Goal: Task Accomplishment & Management: Use online tool/utility

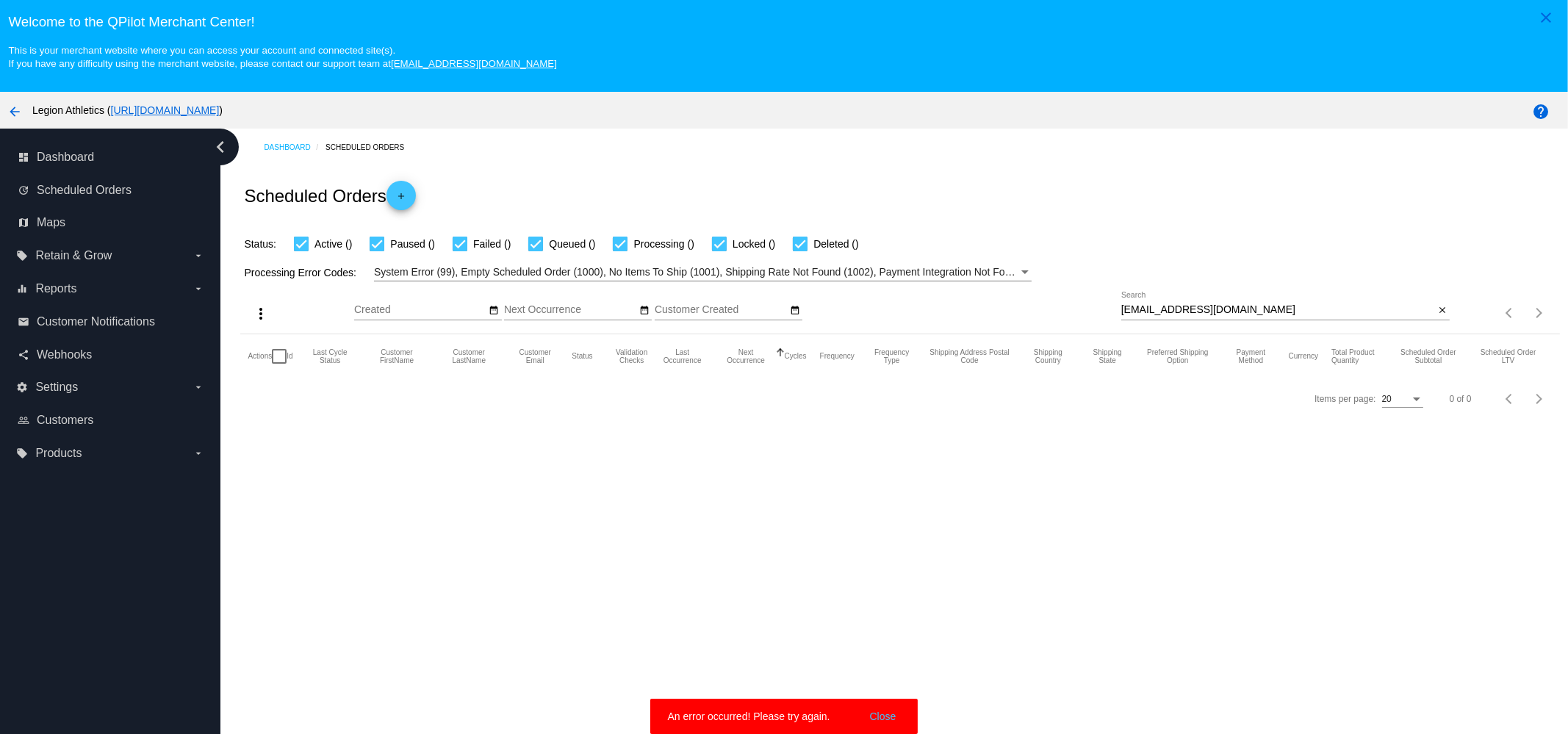
click at [1288, 293] on div "[EMAIL_ADDRESS][DOMAIN_NAME] Search" at bounding box center [1277, 306] width 314 height 29
click at [1290, 323] on div "[EMAIL_ADDRESS][DOMAIN_NAME] Search close" at bounding box center [1286, 312] width 329 height 42
click at [1296, 308] on input "[EMAIL_ADDRESS][DOMAIN_NAME]" at bounding box center [1277, 309] width 314 height 12
click at [1298, 305] on input "[EMAIL_ADDRESS][DOMAIN_NAME]" at bounding box center [1277, 309] width 314 height 12
paste input "[EMAIL_ADDRESS]"
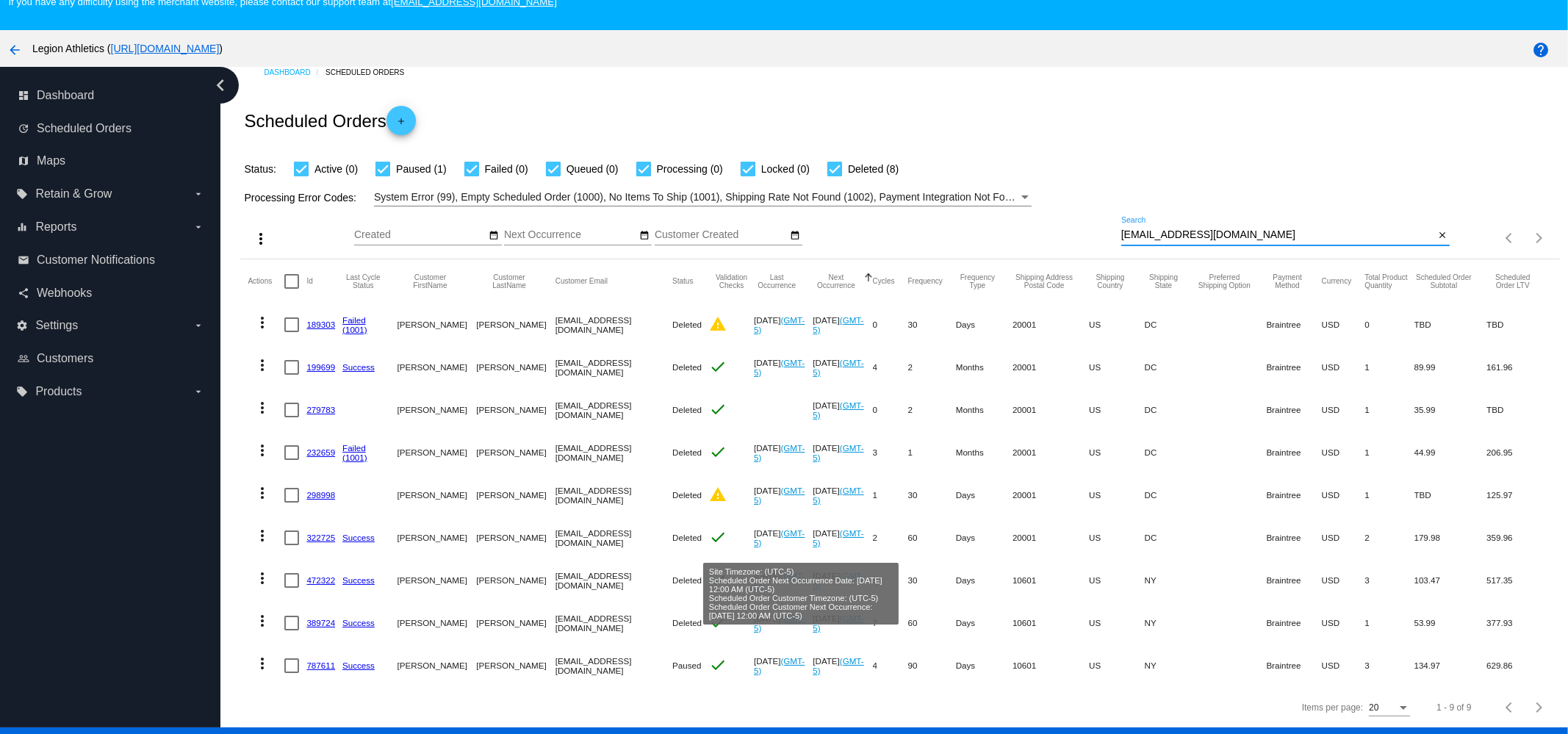
scroll to position [92, 0]
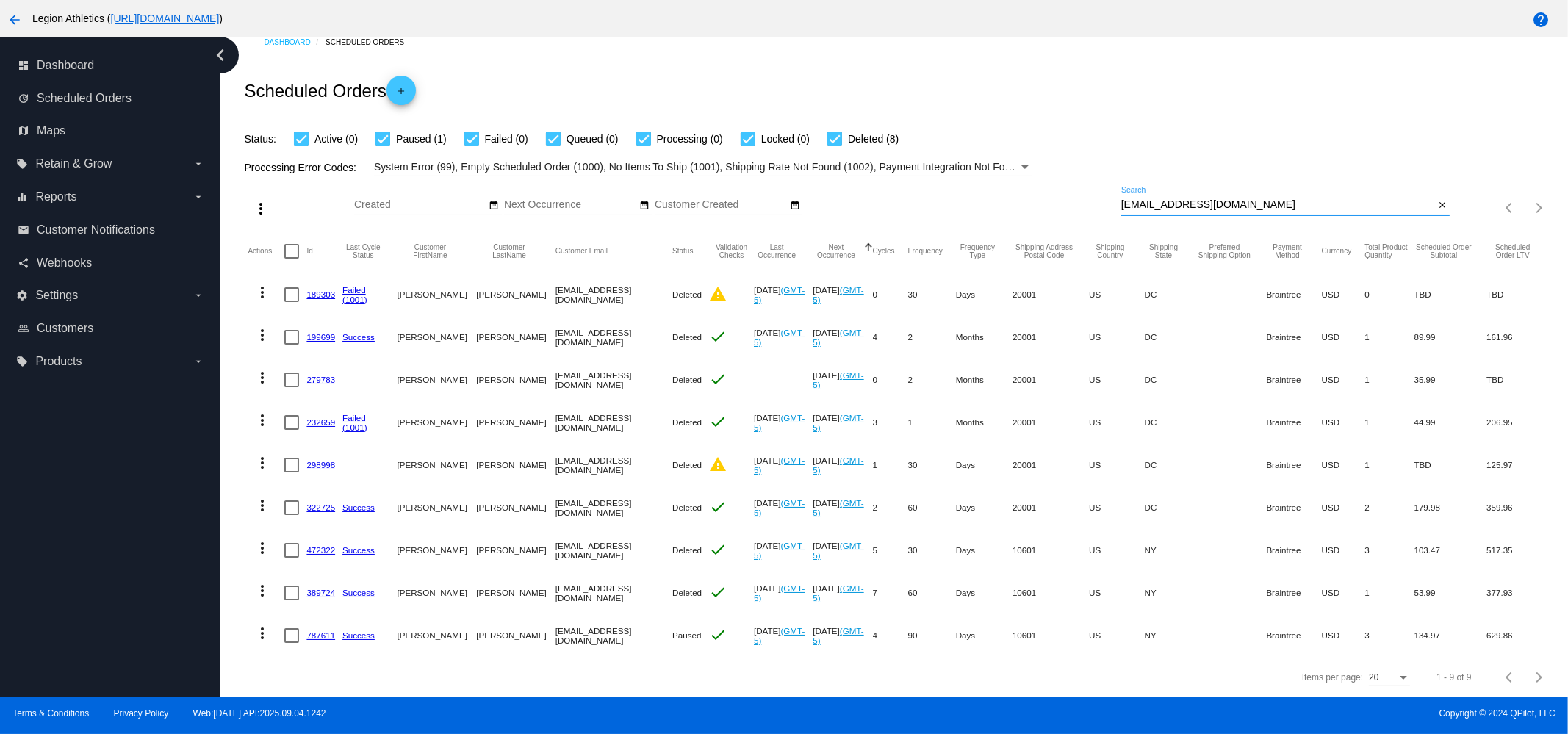
paste input "[EMAIL_ADDRESS]"
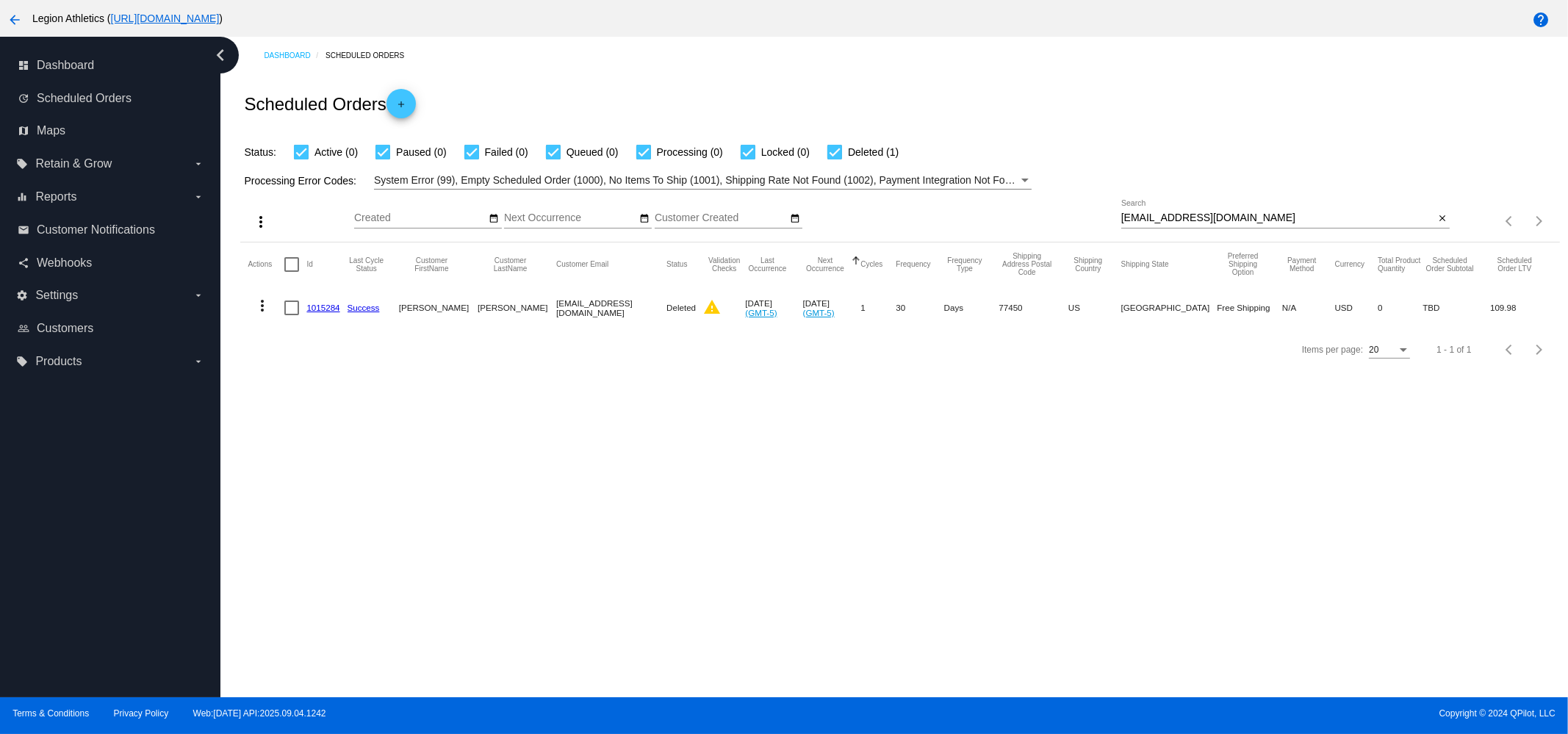
scroll to position [0, 0]
click at [1207, 228] on div at bounding box center [1286, 228] width 329 height 1
click at [1216, 222] on input "[EMAIL_ADDRESS][DOMAIN_NAME]" at bounding box center [1277, 218] width 314 height 12
click at [1216, 217] on input "[EMAIL_ADDRESS][DOMAIN_NAME]" at bounding box center [1277, 218] width 314 height 12
paste input "[EMAIL_ADDRESS]"
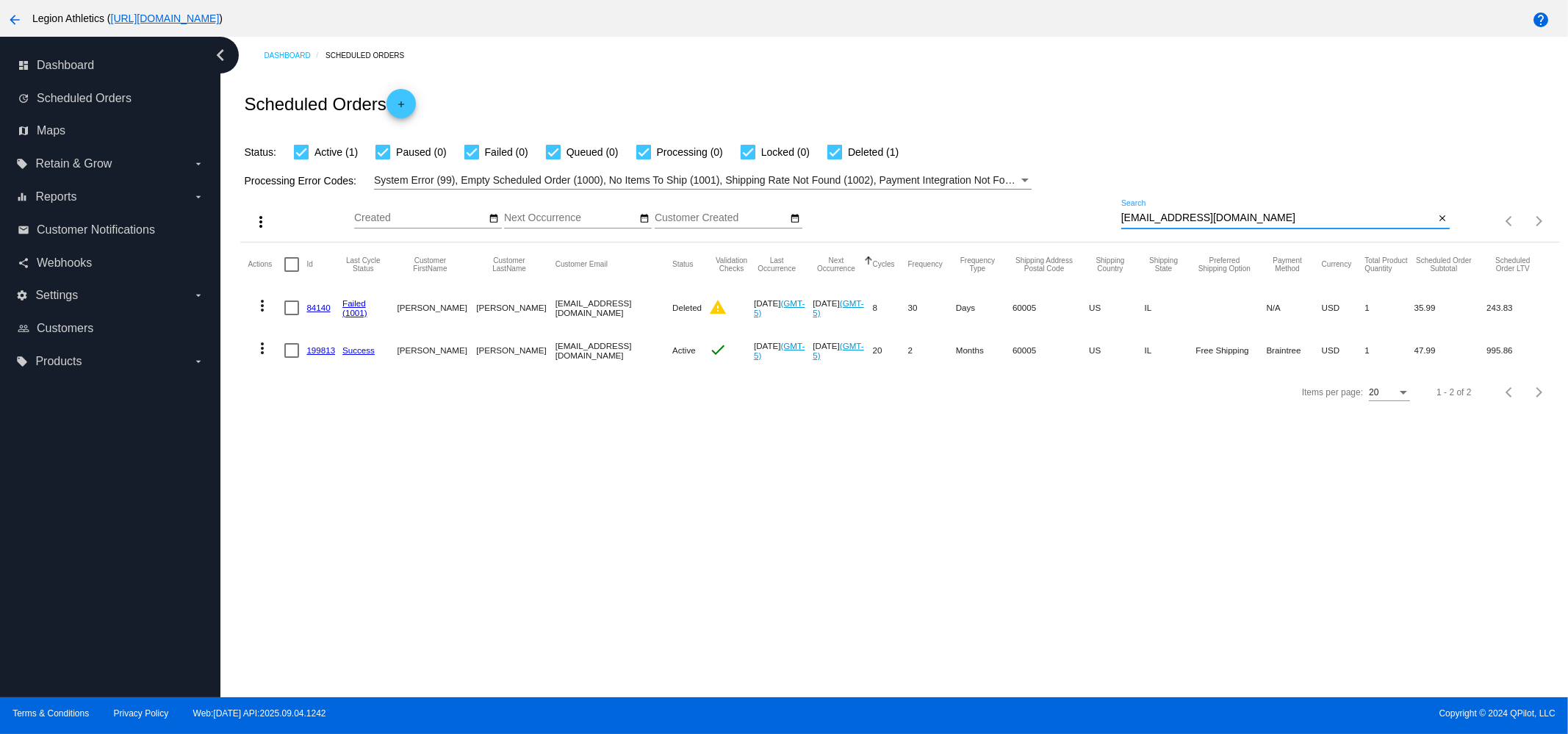
type input "[EMAIL_ADDRESS][DOMAIN_NAME]"
drag, startPoint x: 77, startPoint y: 157, endPoint x: 78, endPoint y: 167, distance: 10.0
click at [77, 158] on span "Retain & Grow" at bounding box center [73, 164] width 76 height 13
click at [0, 0] on input "local_offer Retain & Grow arrow_drop_down" at bounding box center [0, 0] width 0 height 0
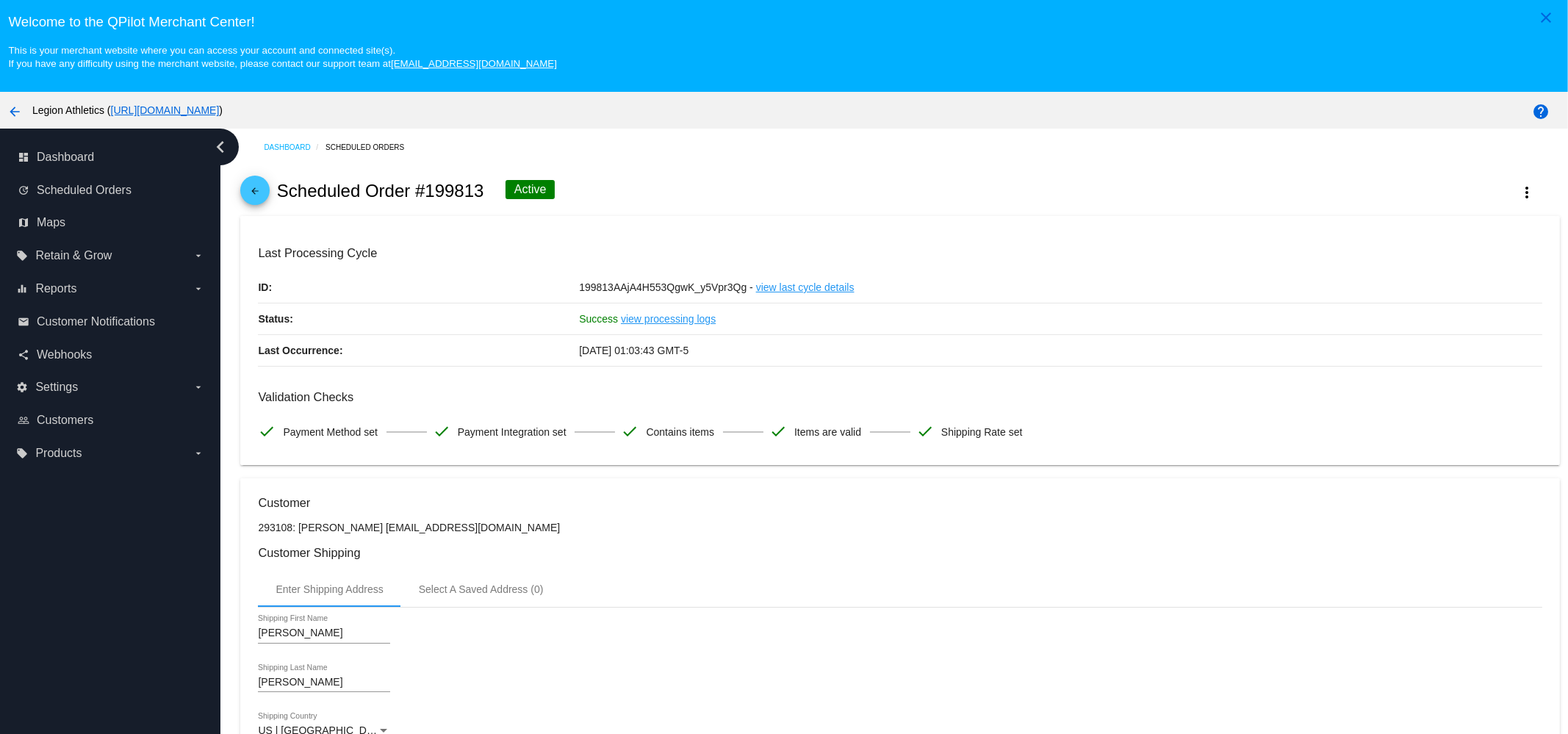
click at [447, 194] on h2 "Scheduled Order #199813" at bounding box center [381, 191] width 207 height 21
copy h2 "199813"
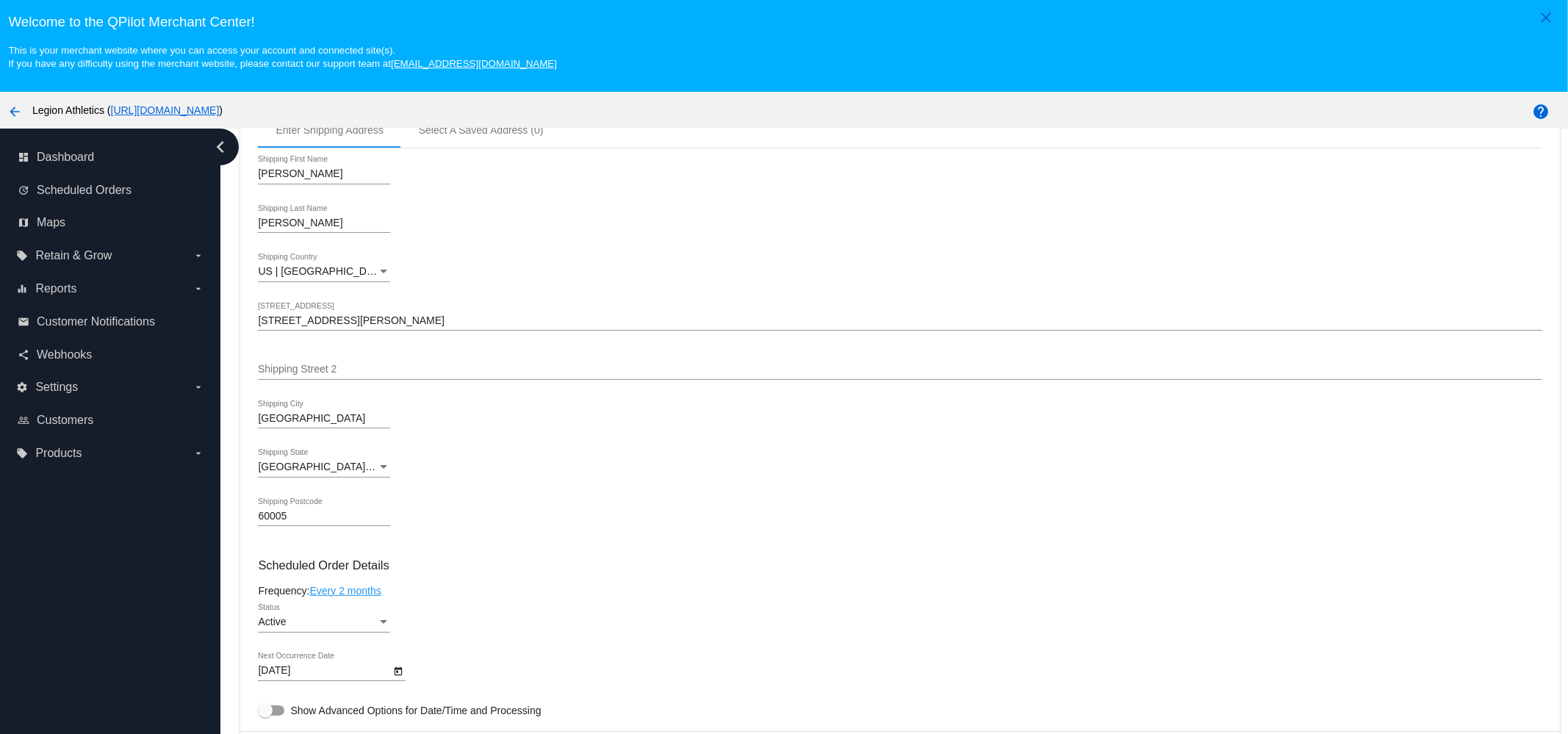
scroll to position [1010, 0]
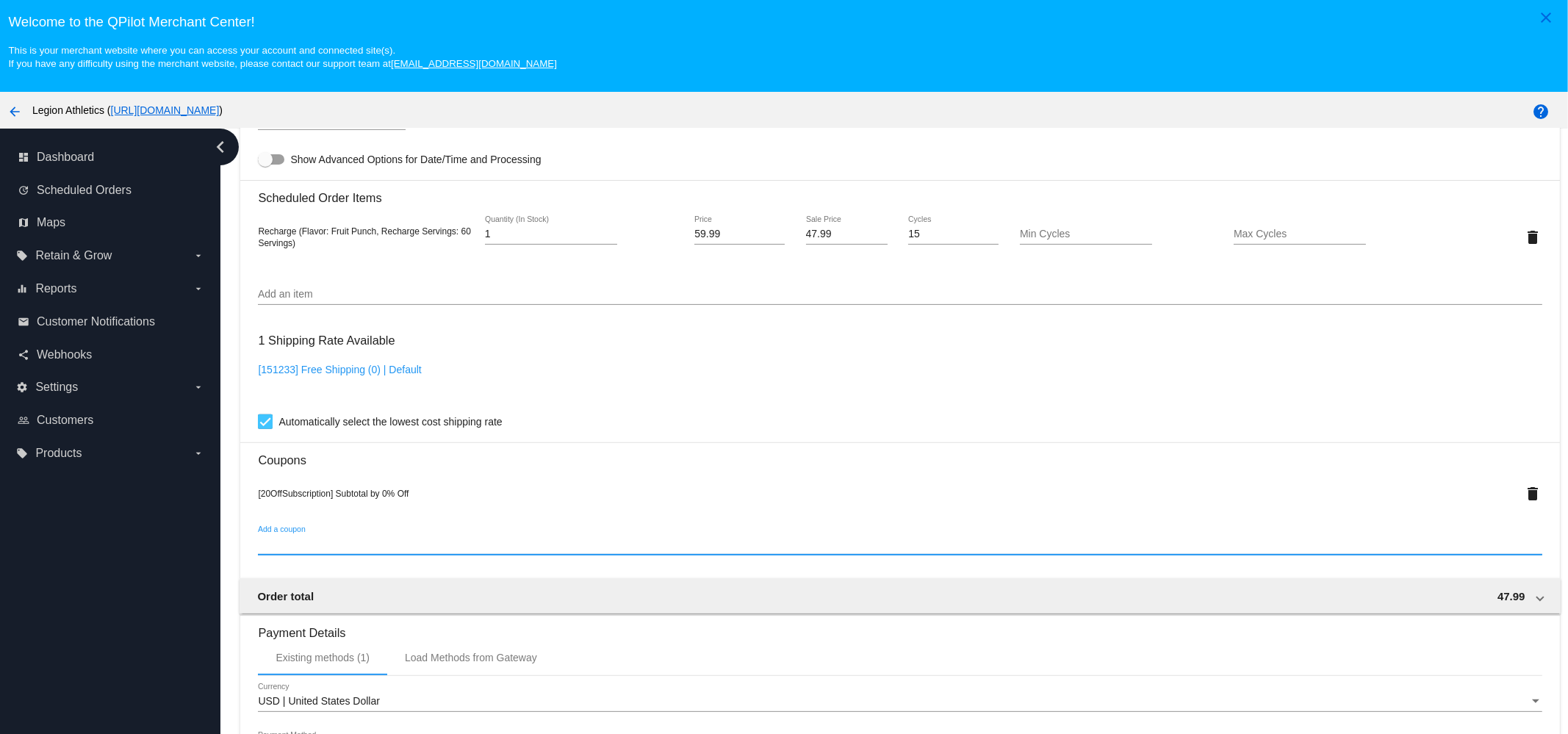
click at [356, 550] on input "Add a coupon" at bounding box center [900, 544] width 1284 height 12
paste input "sub_jen58"
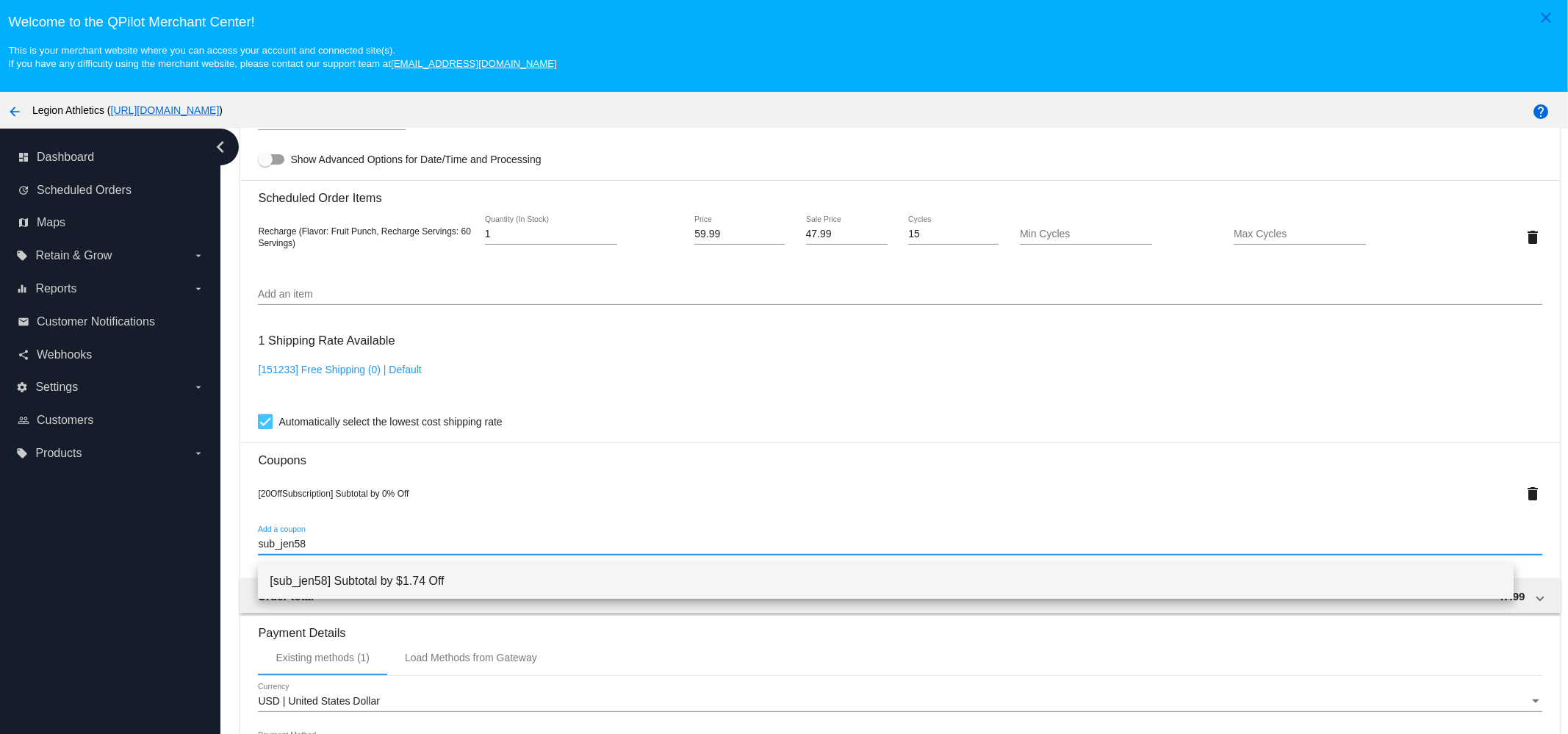
type input "sub_jen58"
click at [372, 574] on span "[sub_jen58] Subtotal by $1.74 Off" at bounding box center [886, 580] width 1232 height 35
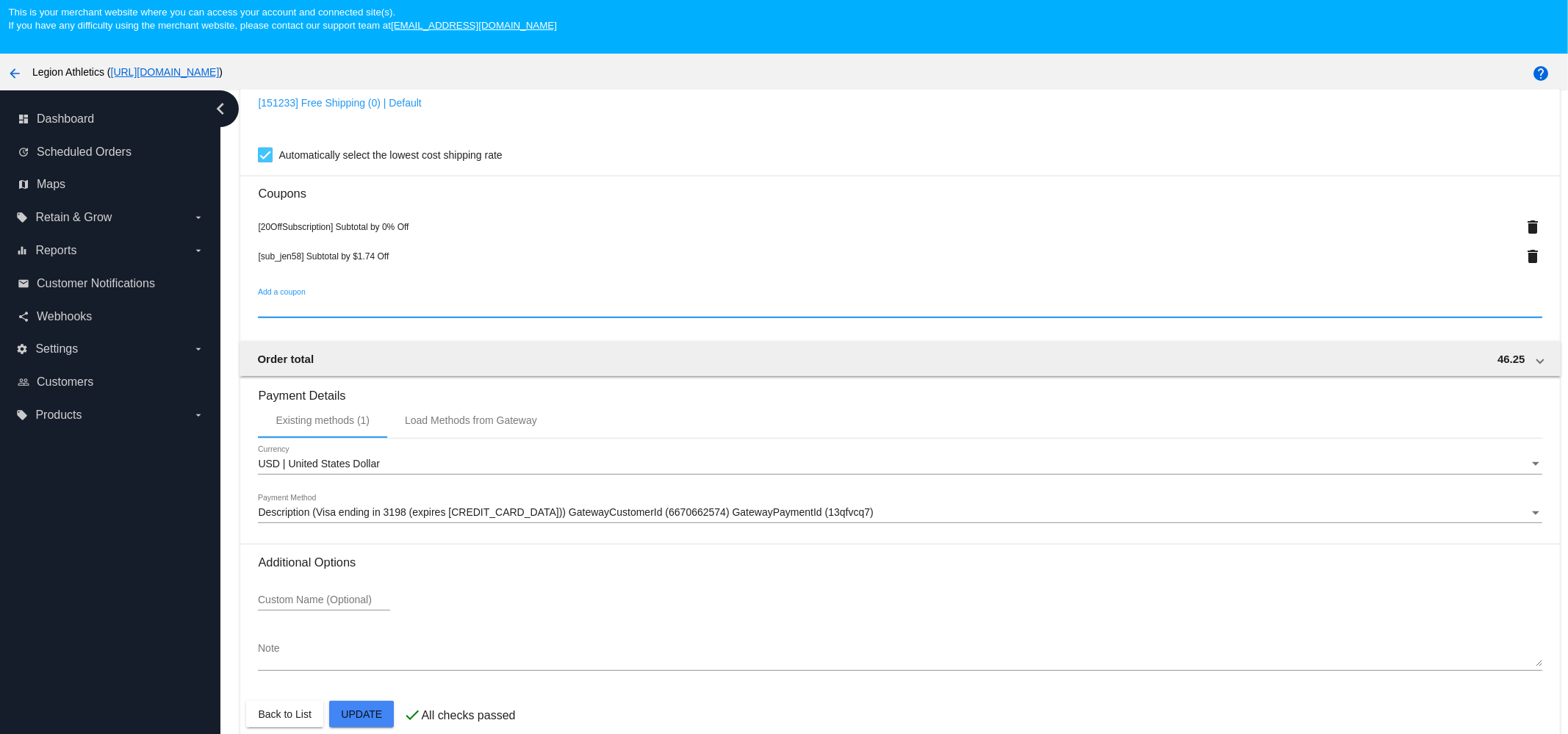
scroll to position [92, 0]
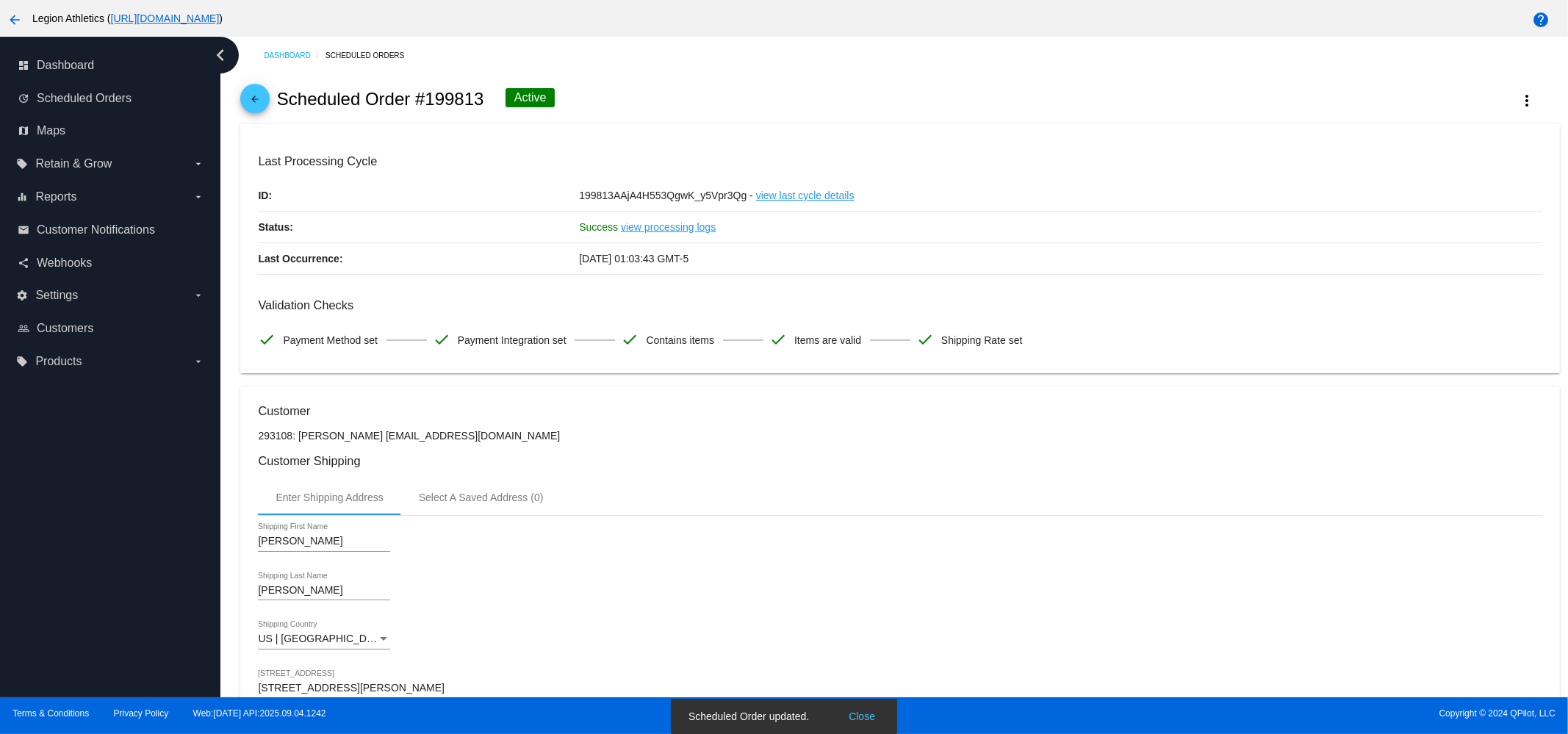
scroll to position [0, 0]
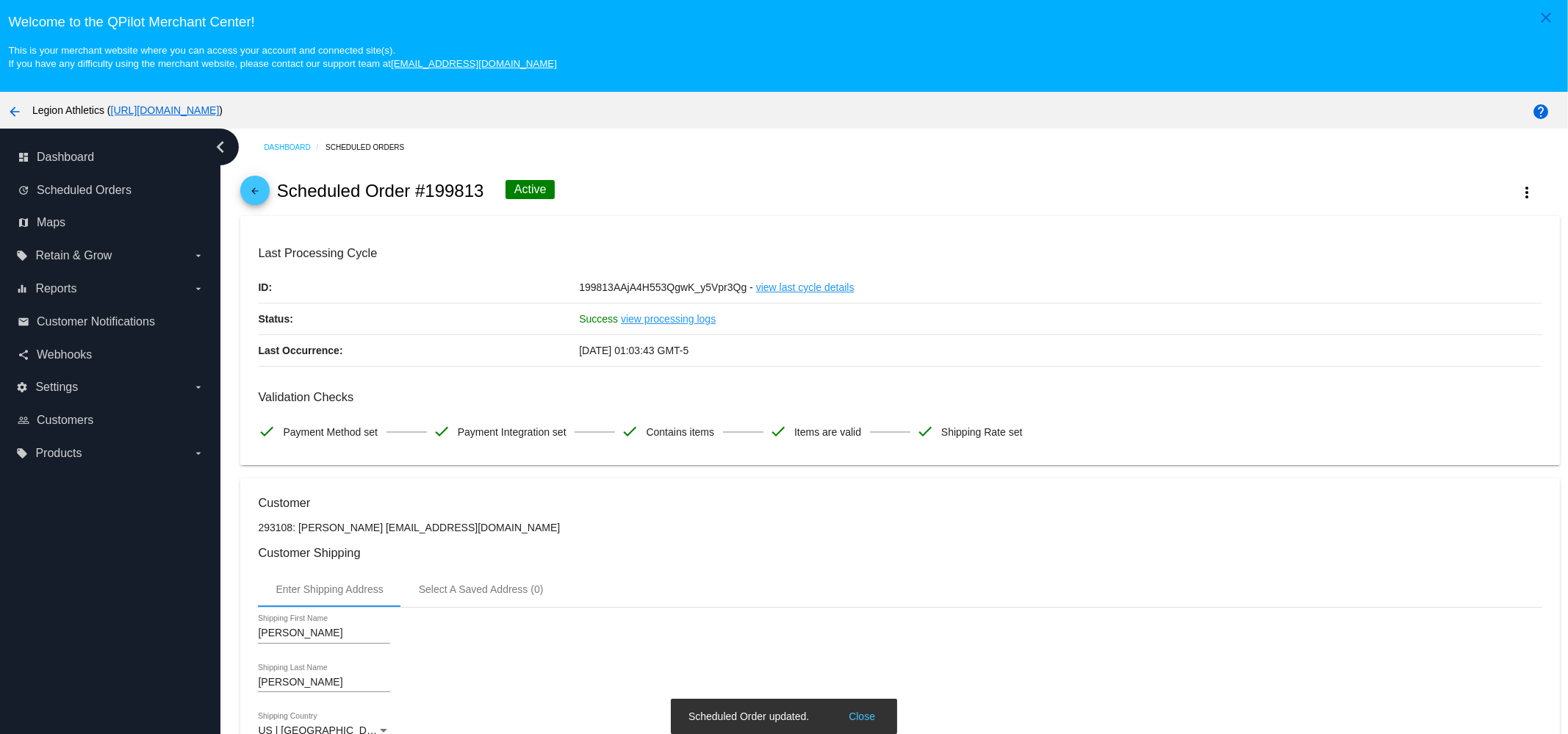
click at [257, 192] on mat-icon "arrow_back" at bounding box center [255, 195] width 18 height 18
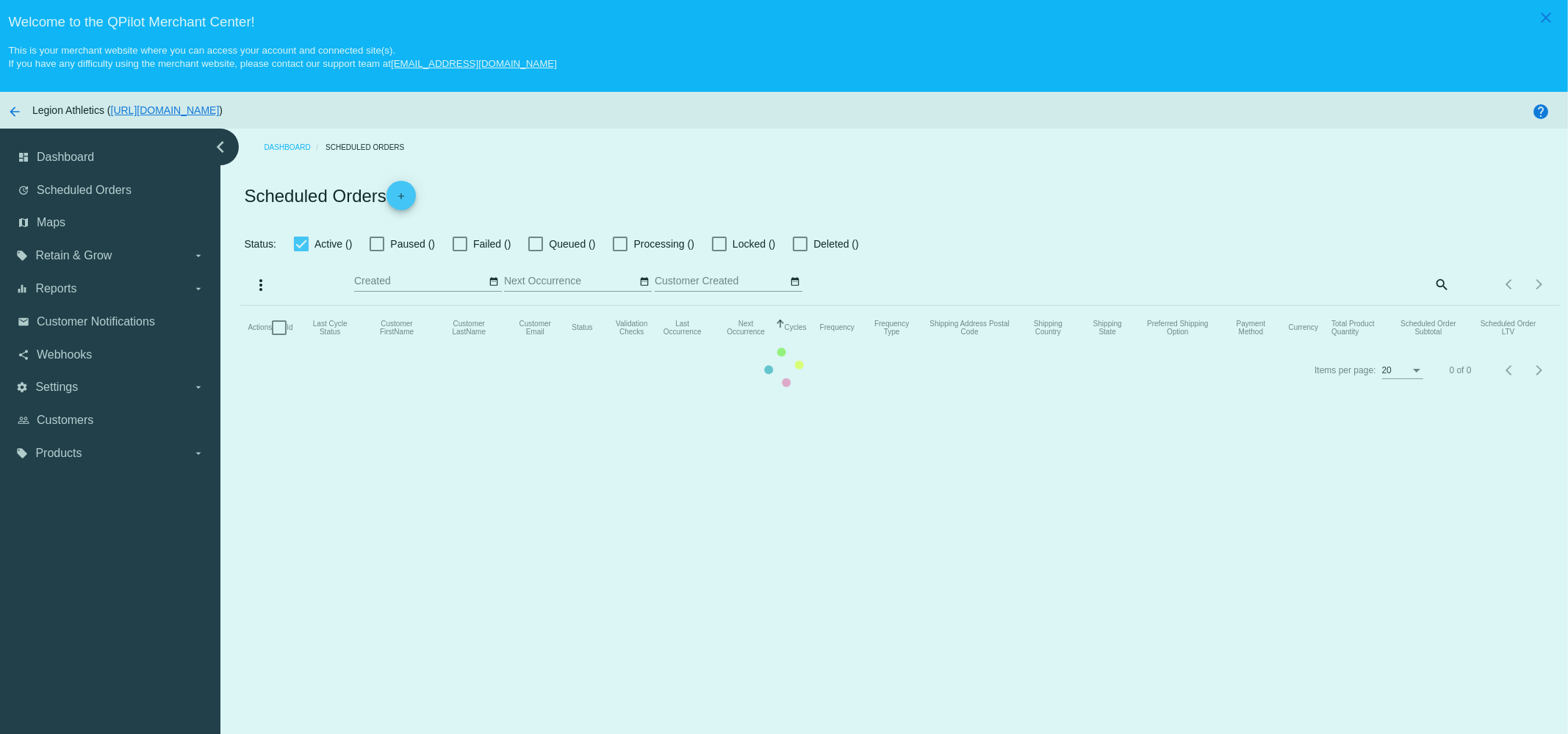
checkbox input "true"
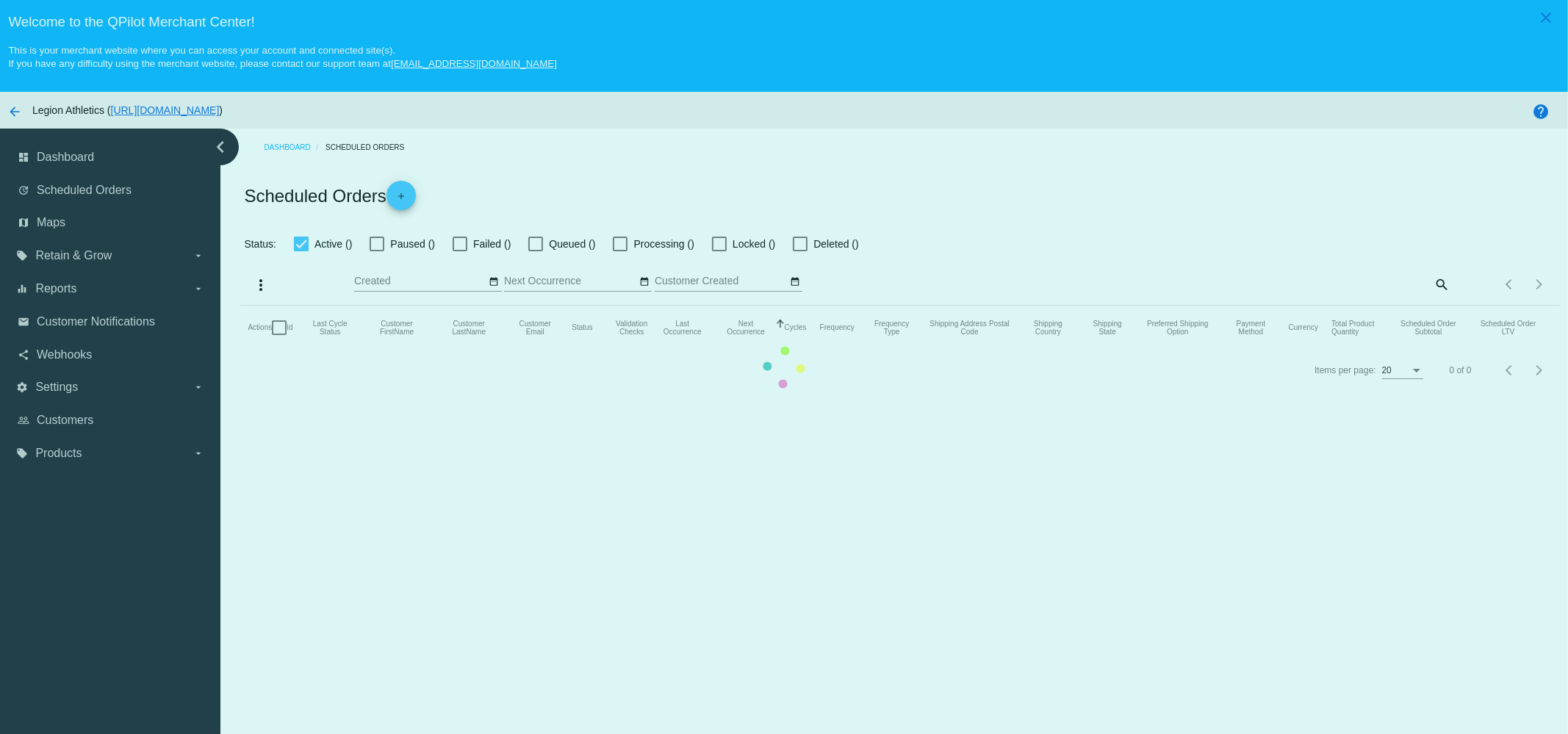
checkbox input "true"
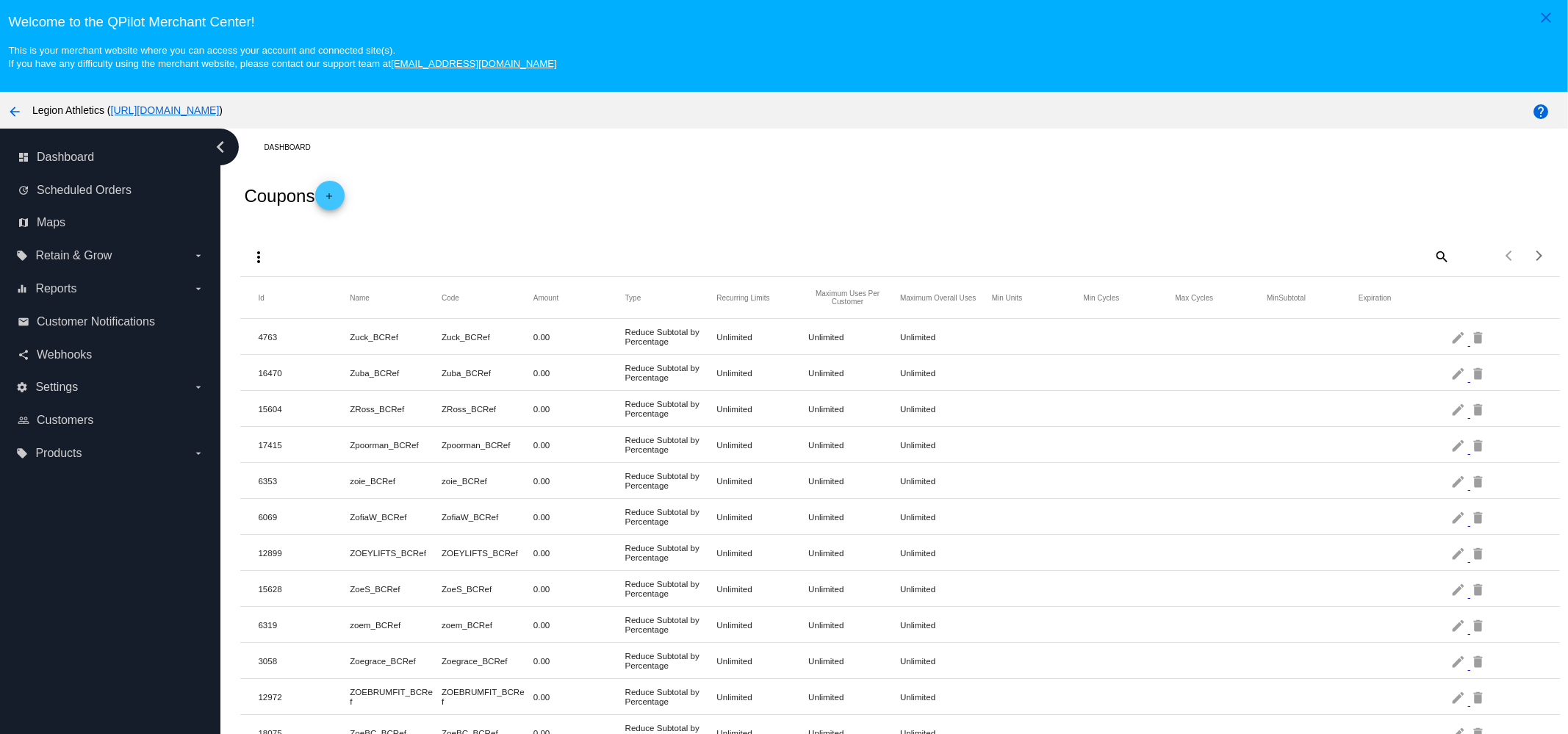
click at [328, 189] on span "add" at bounding box center [330, 199] width 18 height 36
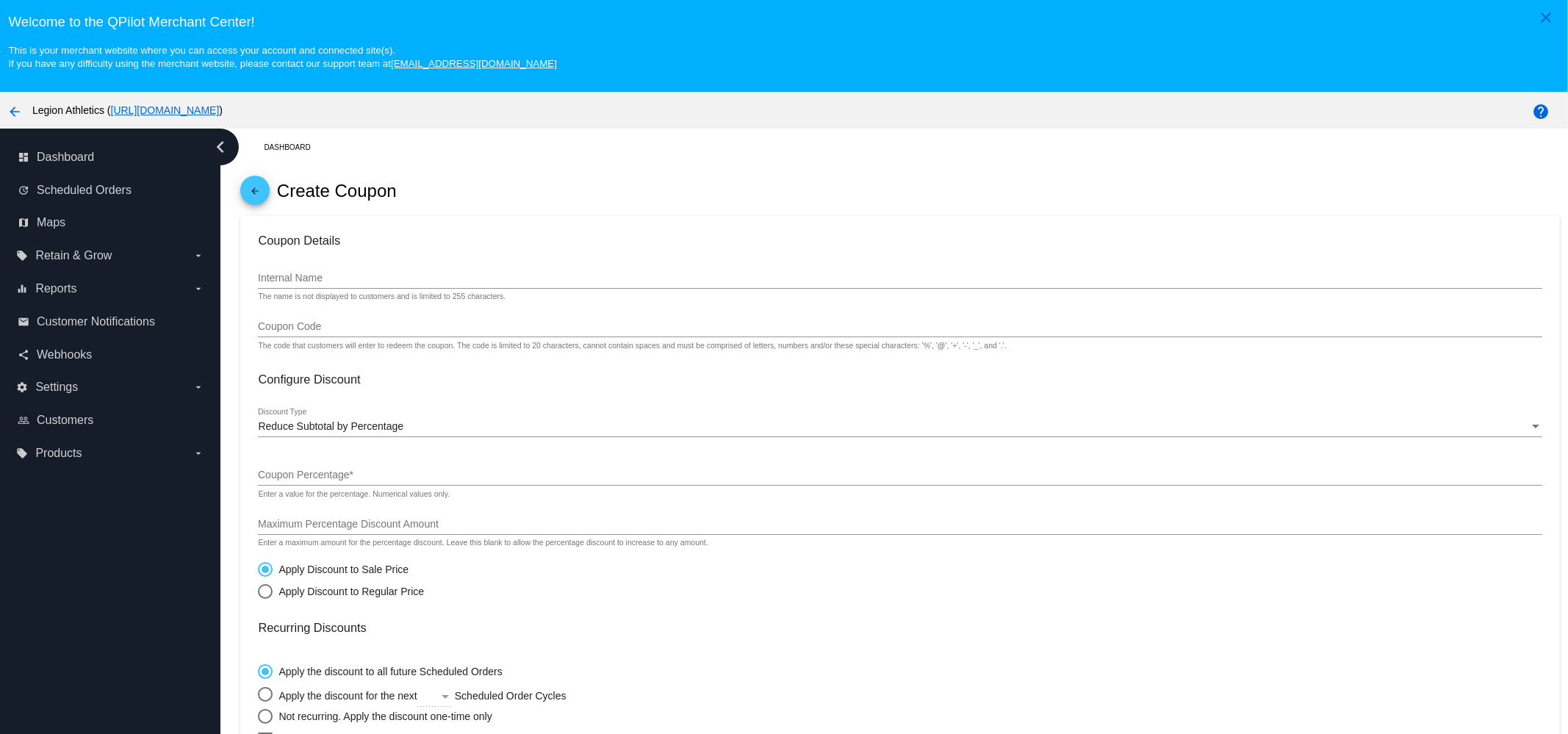
click at [455, 286] on div "Internal Name" at bounding box center [900, 274] width 1284 height 29
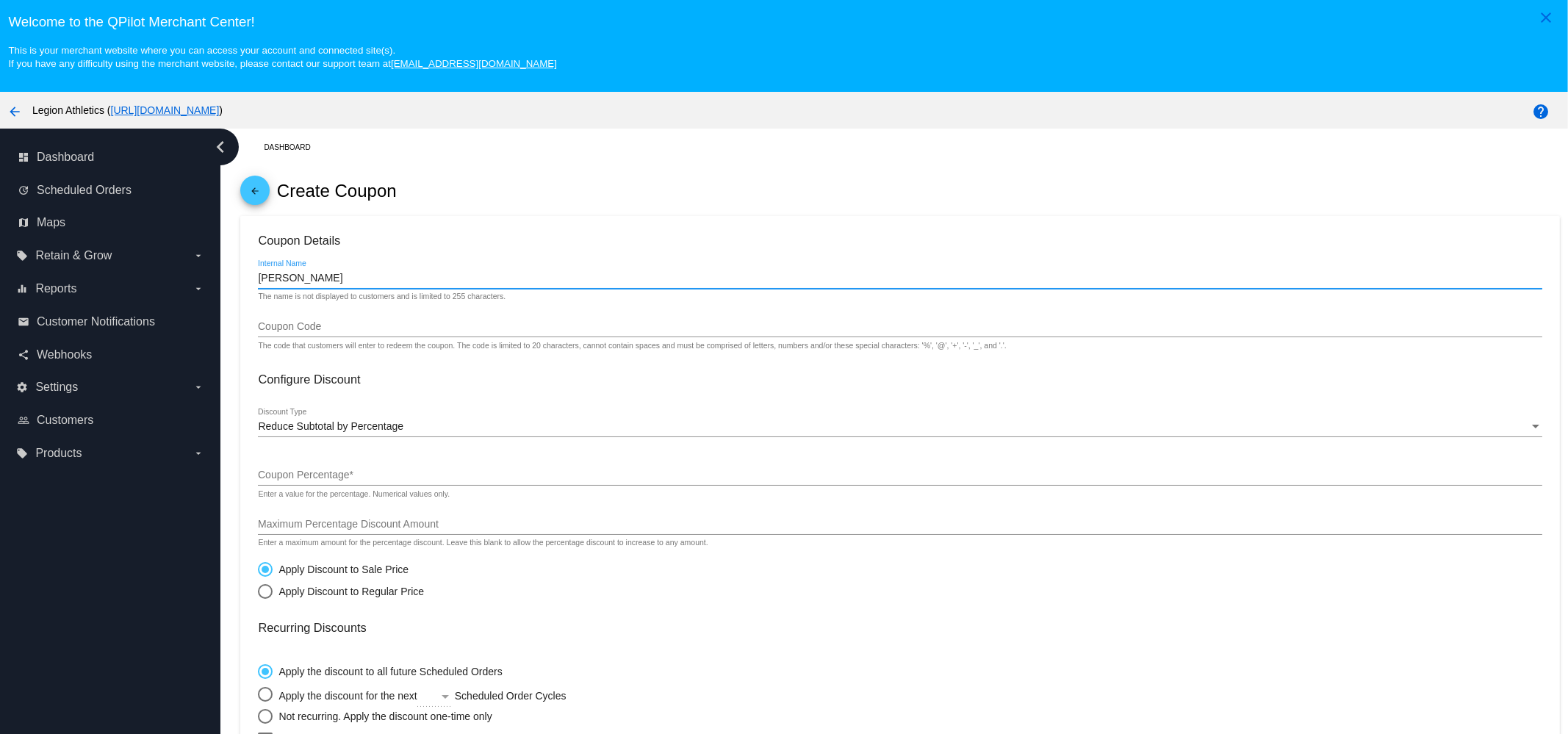
type input "Jen Rewards"
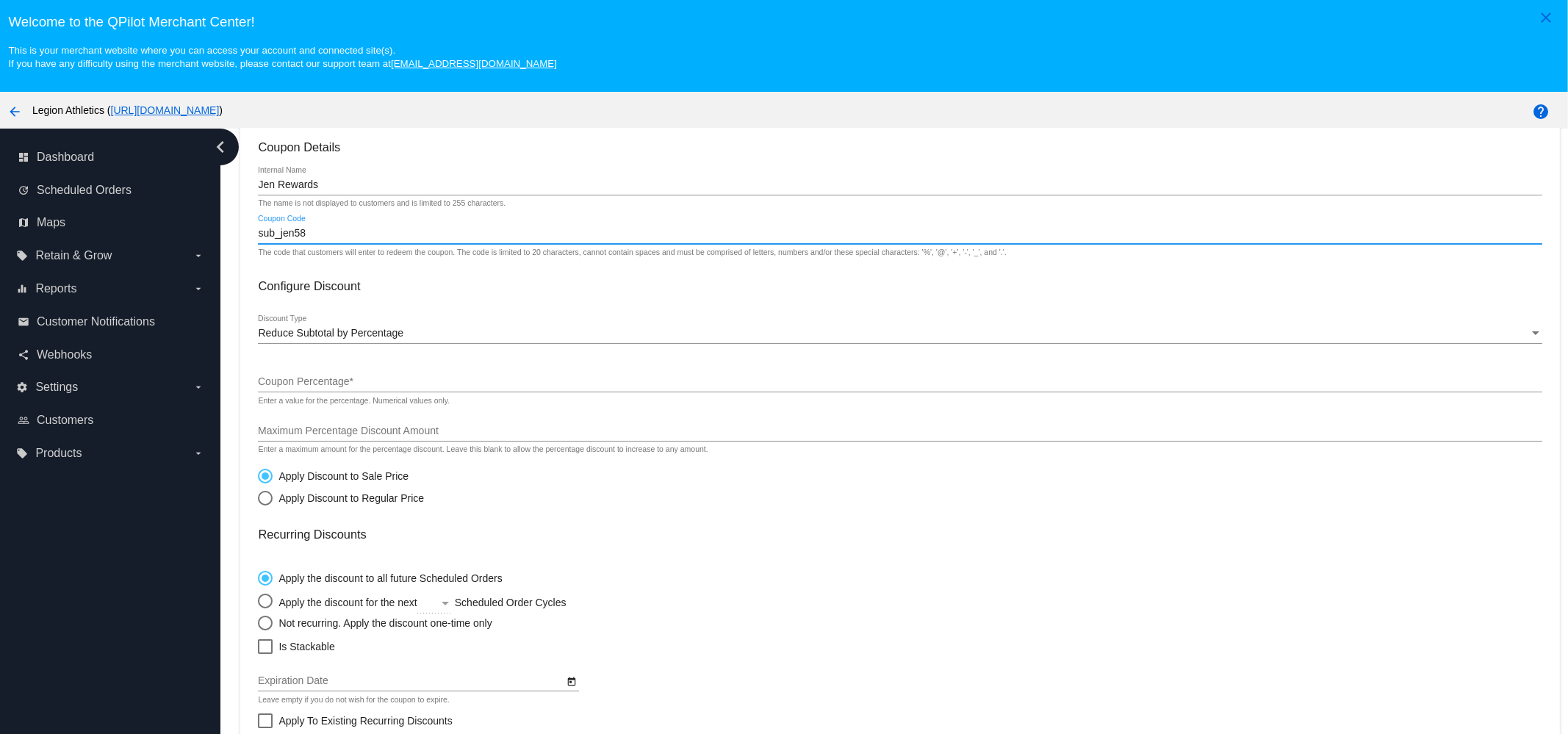
scroll to position [183, 0]
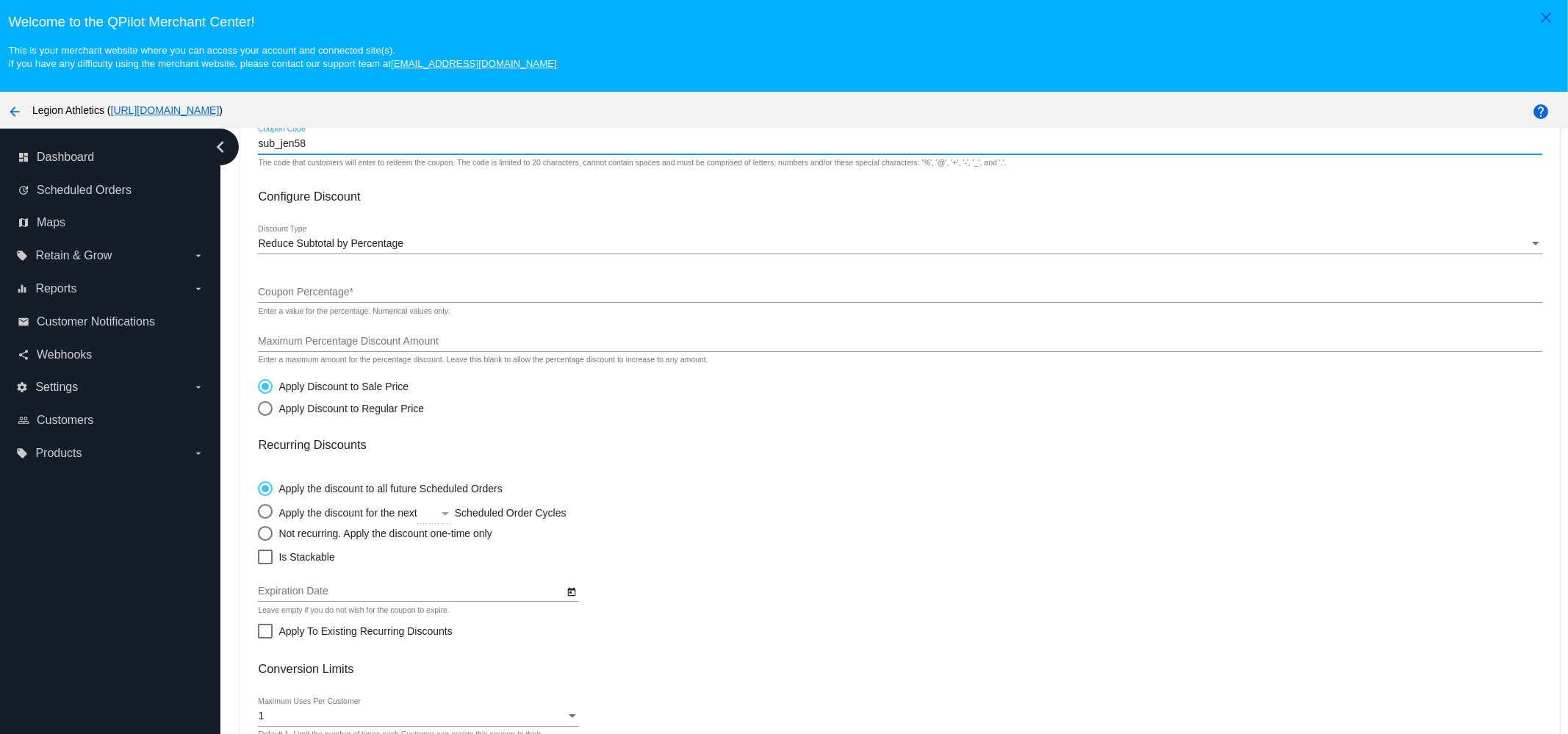
type input "sub_jen58"
click at [395, 253] on div "Reduce Subtotal by Percentage Discount Type" at bounding box center [900, 240] width 1284 height 29
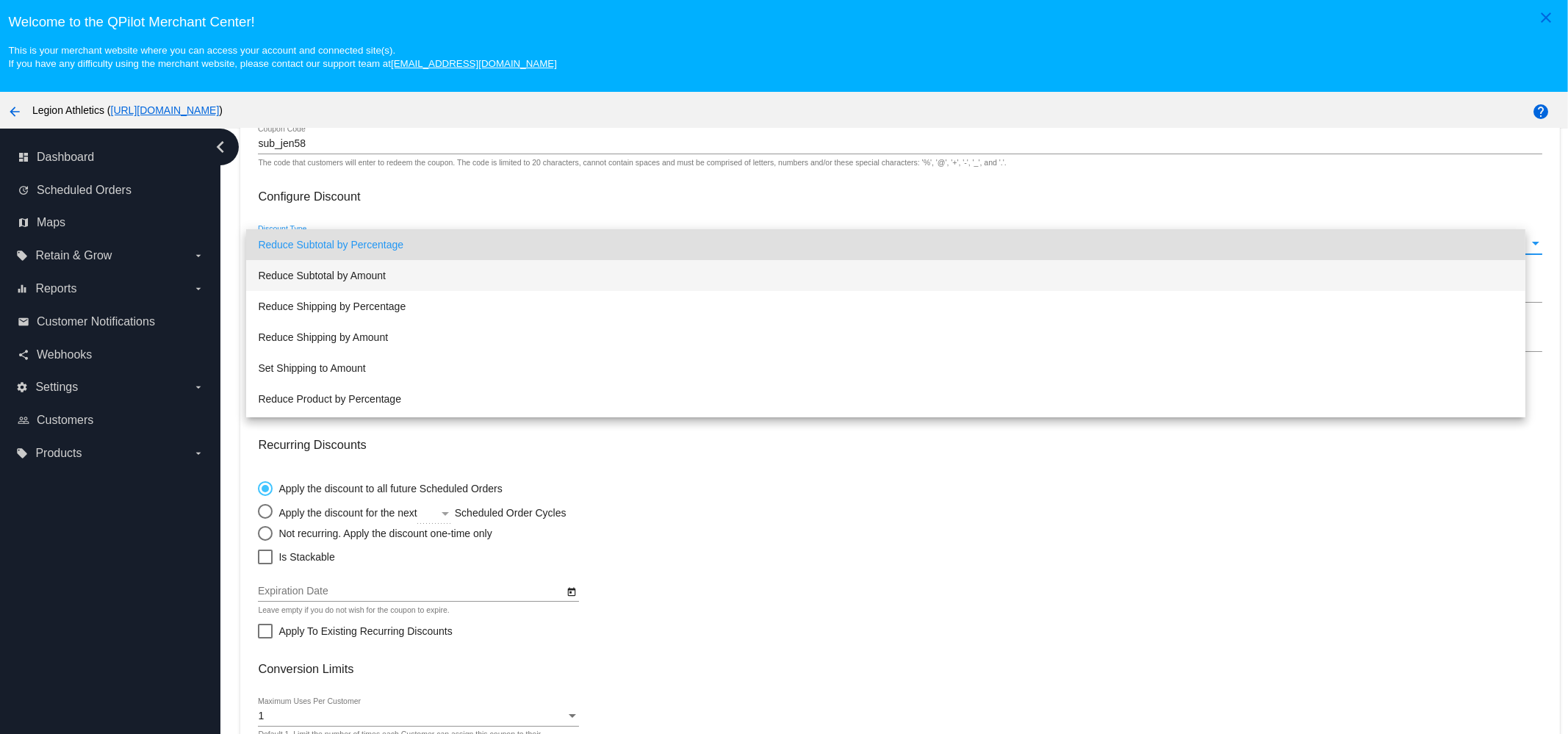
click at [375, 275] on span "Reduce Subtotal by Amount" at bounding box center [886, 275] width 1256 height 31
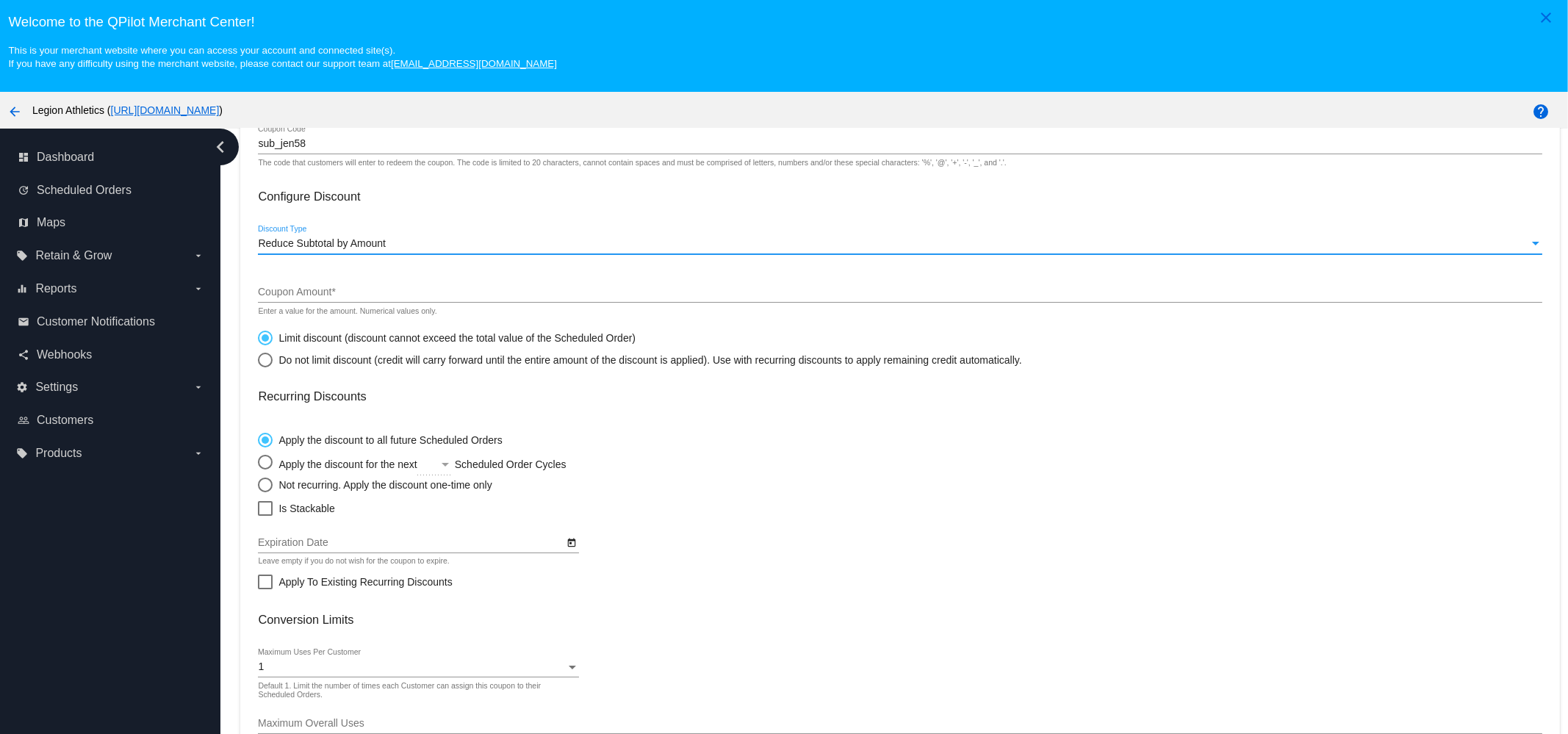
click at [345, 288] on div "Coupon Amount *" at bounding box center [900, 289] width 1284 height 29
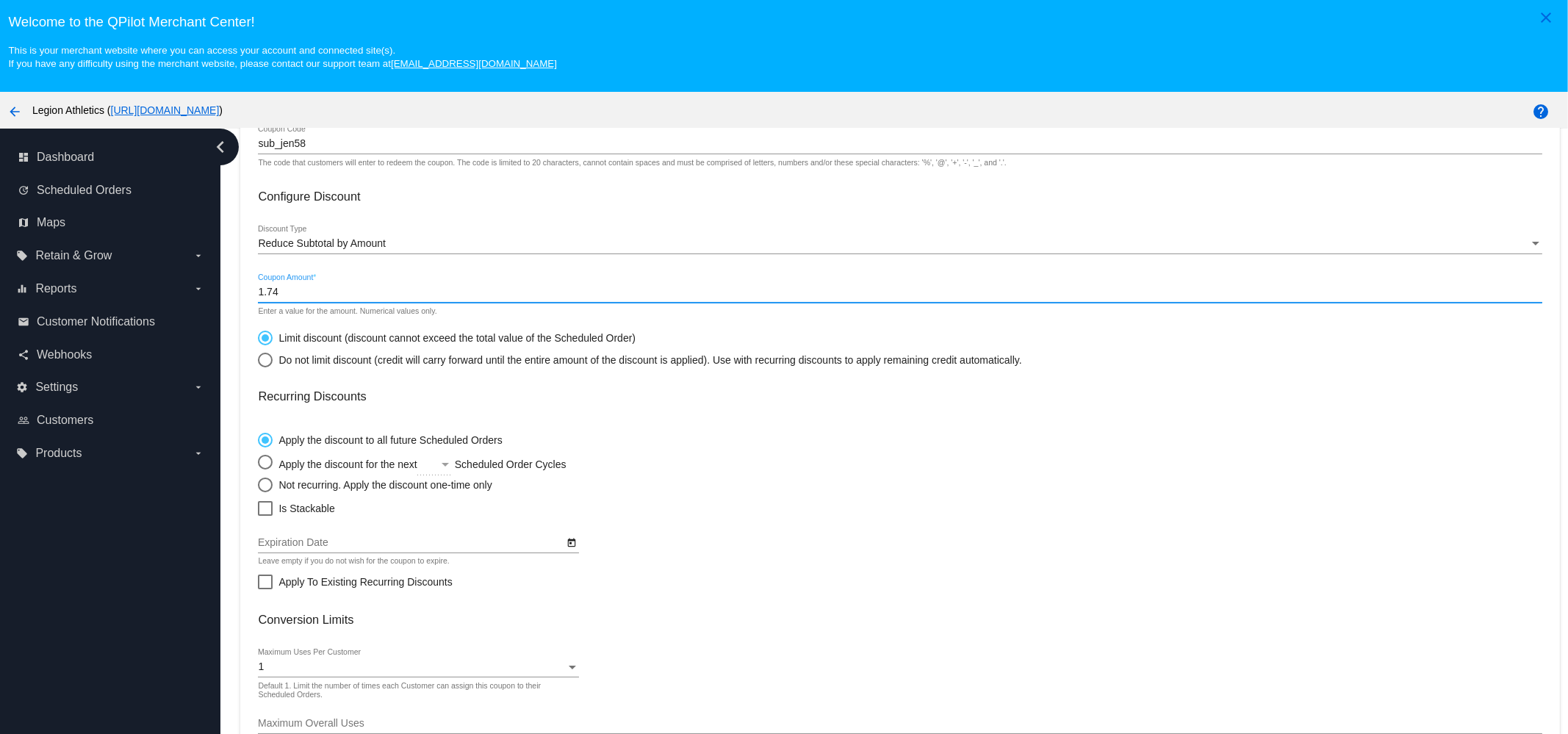
type input "1.74"
click at [296, 355] on div "Do not limit discount (credit will carry forward until the entire amount of the…" at bounding box center [647, 360] width 748 height 12
click at [258, 359] on input "Do not limit discount (credit will carry forward until the entire amount of the…" at bounding box center [257, 359] width 1 height 1
radio input "true"
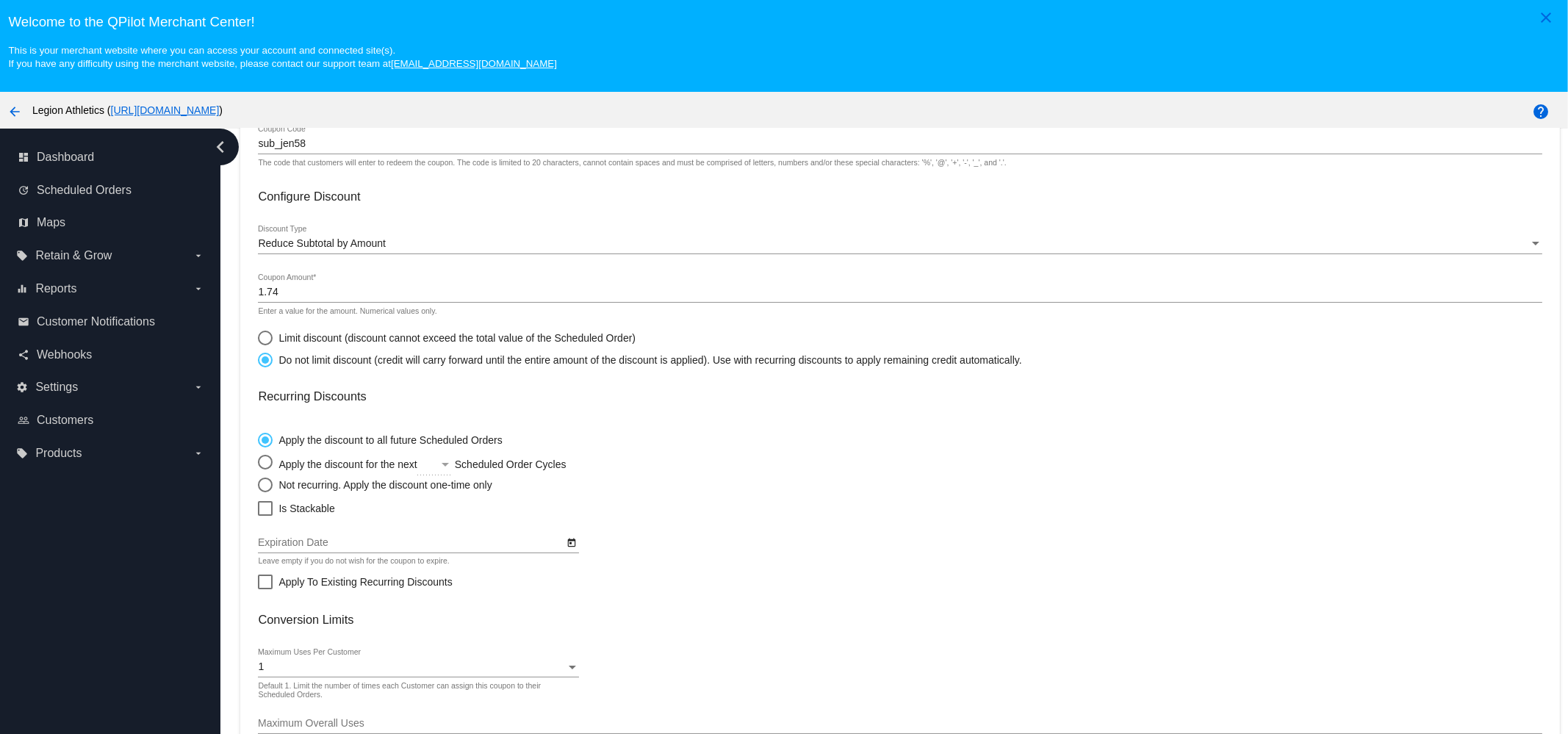
click at [291, 479] on label "Not recurring. Apply the discount one-time only" at bounding box center [375, 485] width 234 height 14
click at [258, 484] on input "Not recurring. Apply the discount one-time only" at bounding box center [257, 484] width 1 height 1
radio input "true"
click at [294, 503] on span "Is Stackable" at bounding box center [307, 508] width 56 height 18
click at [265, 515] on input "Is Stackable" at bounding box center [264, 515] width 1 height 1
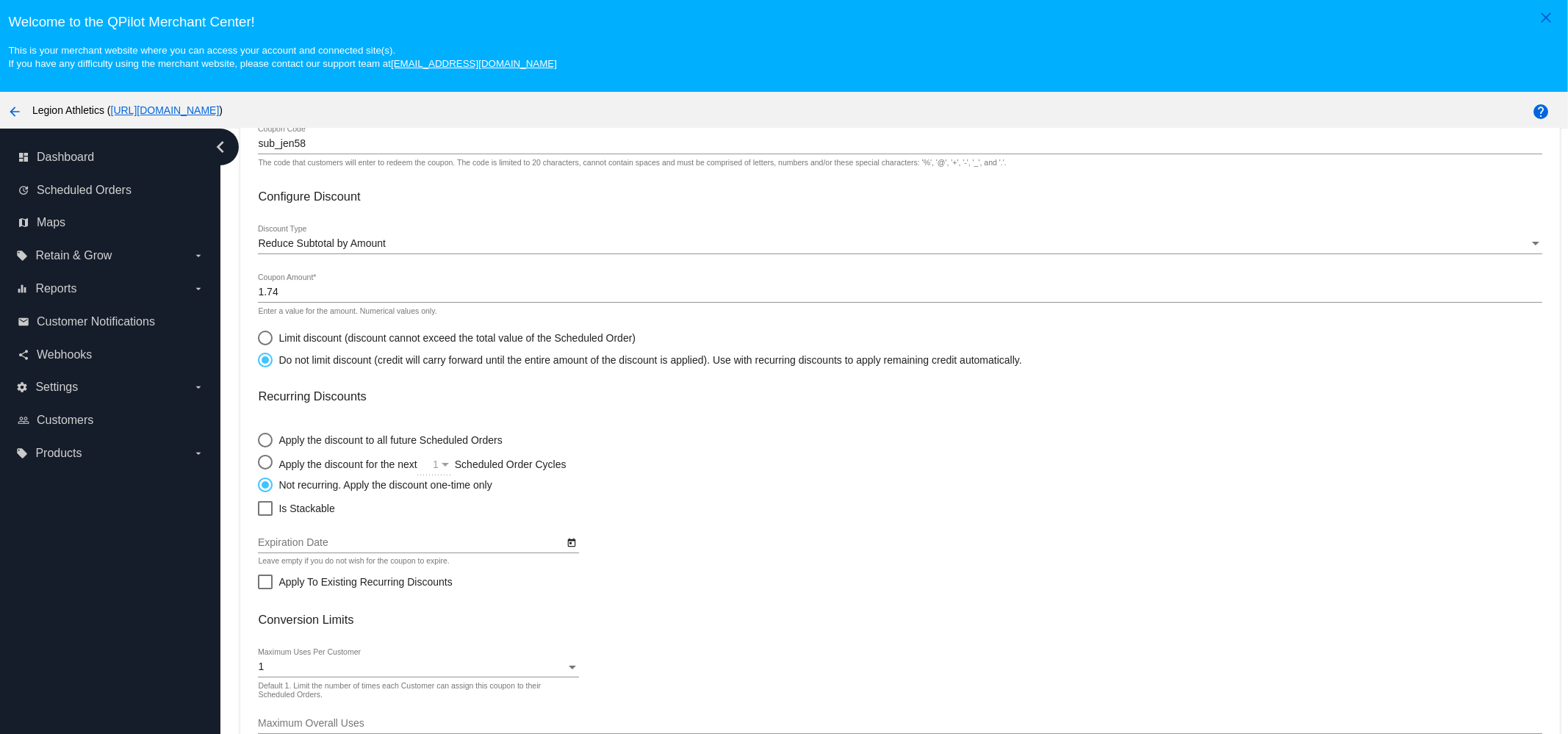
checkbox input "true"
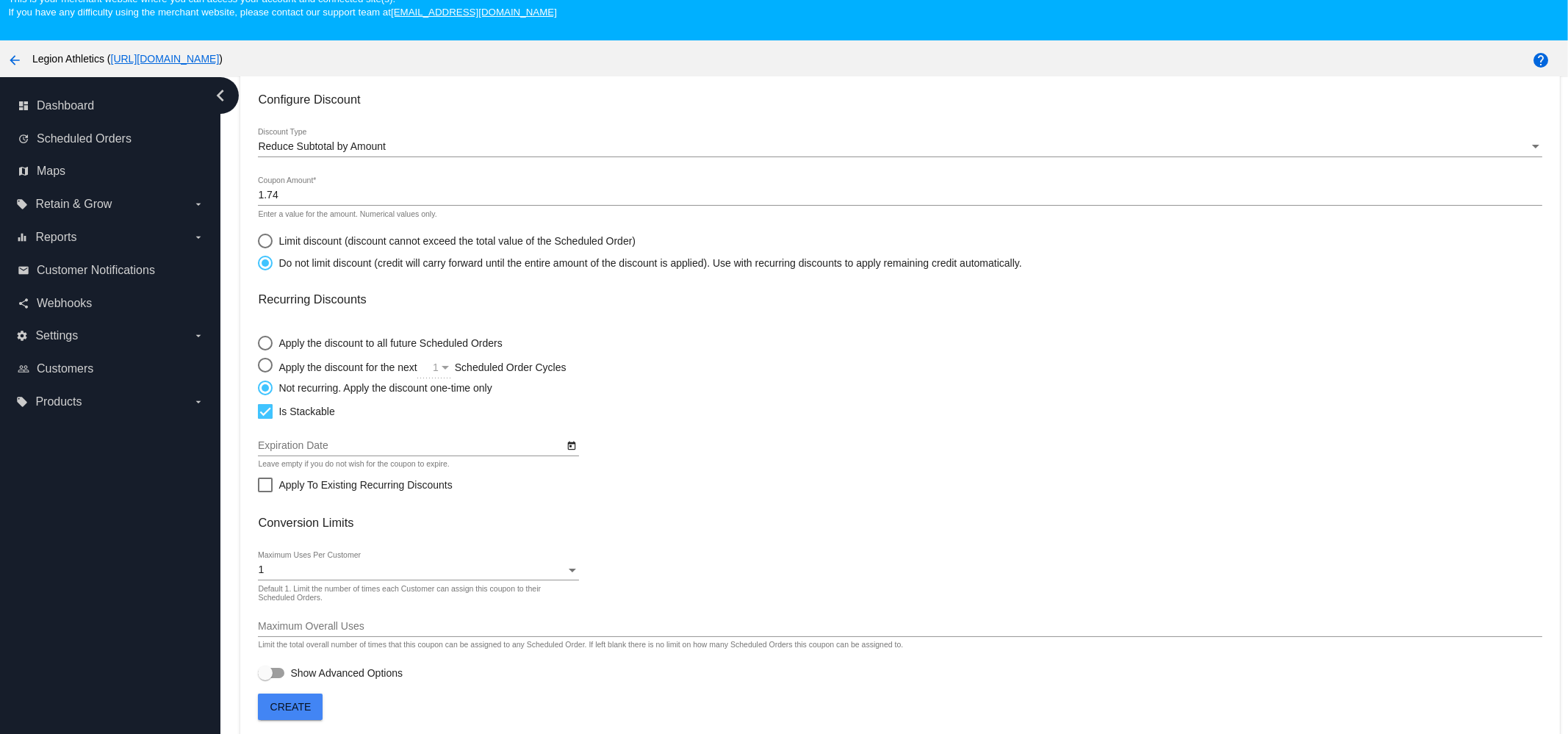
scroll to position [92, 0]
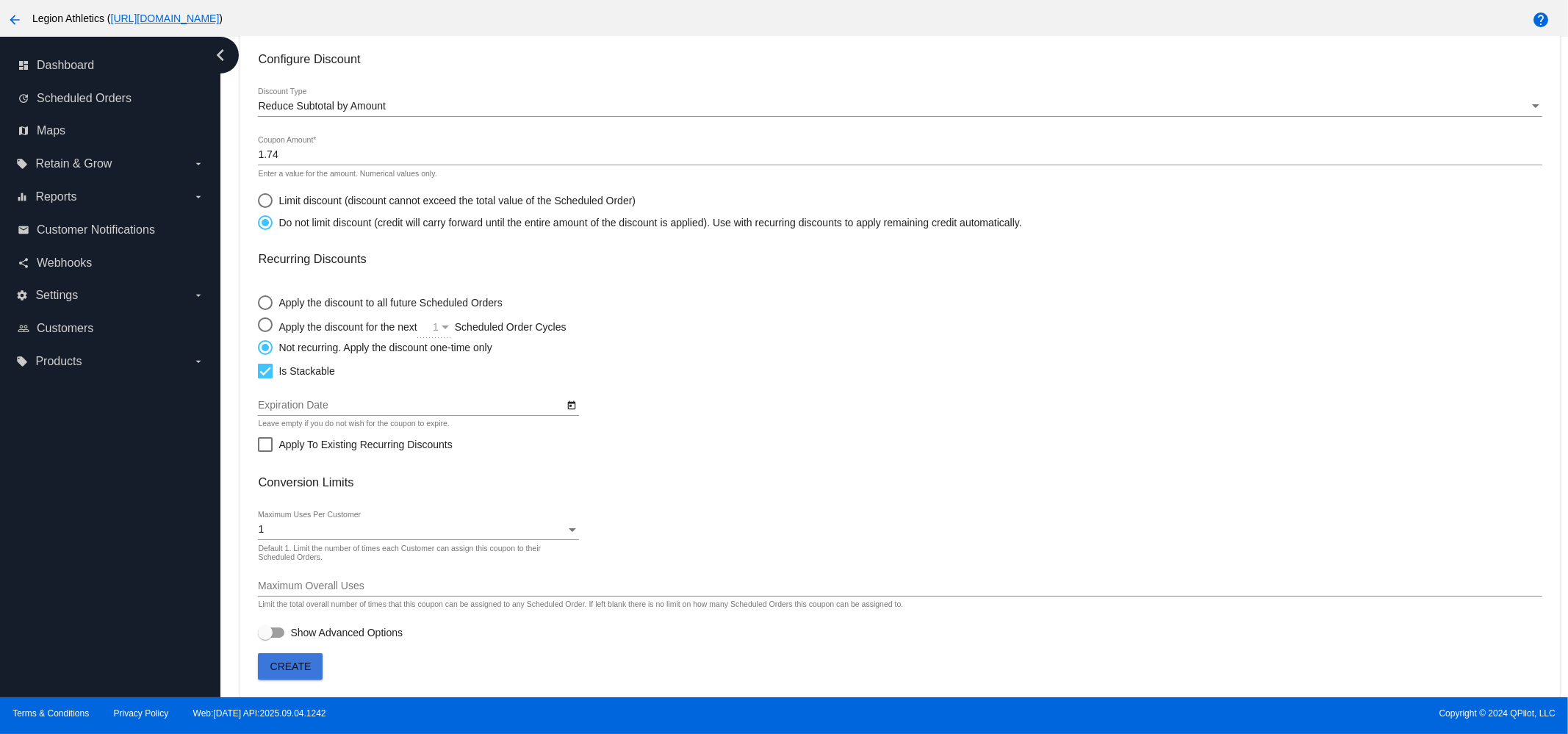
click at [318, 669] on button "Create" at bounding box center [291, 666] width 65 height 26
